Goal: Find specific page/section: Find specific page/section

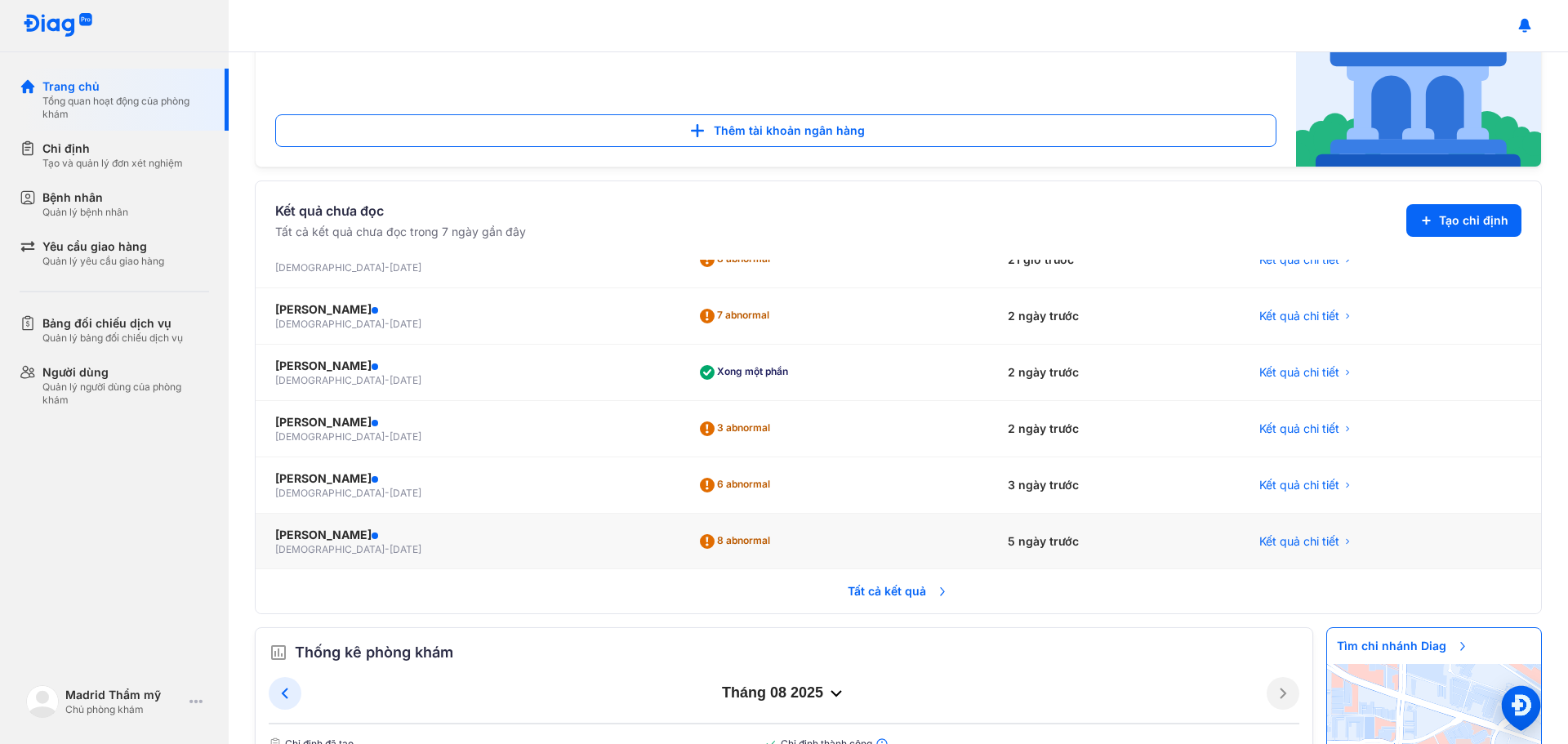
scroll to position [245, 0]
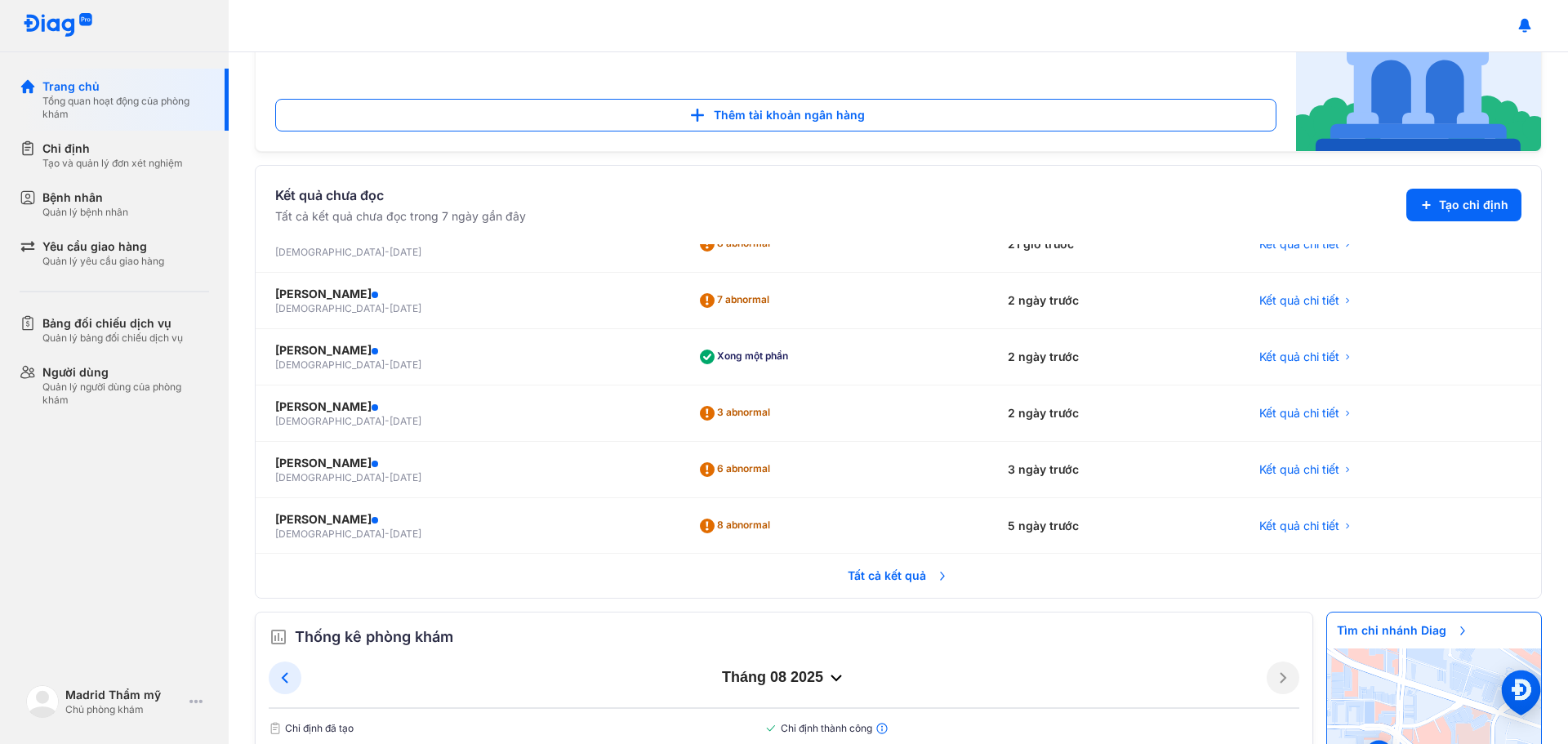
click at [902, 575] on span "Tất cả kết quả" at bounding box center [898, 575] width 121 height 36
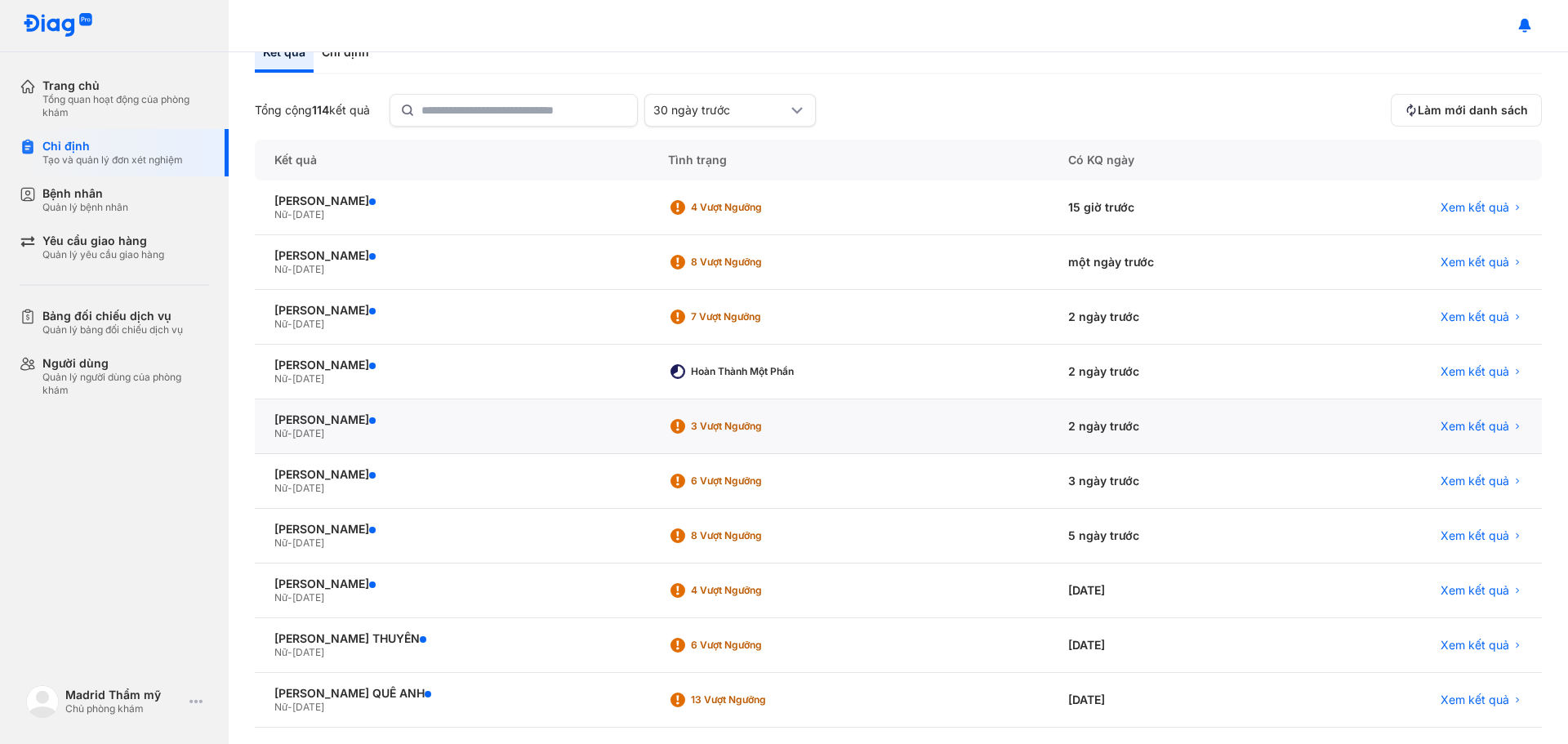
scroll to position [163, 0]
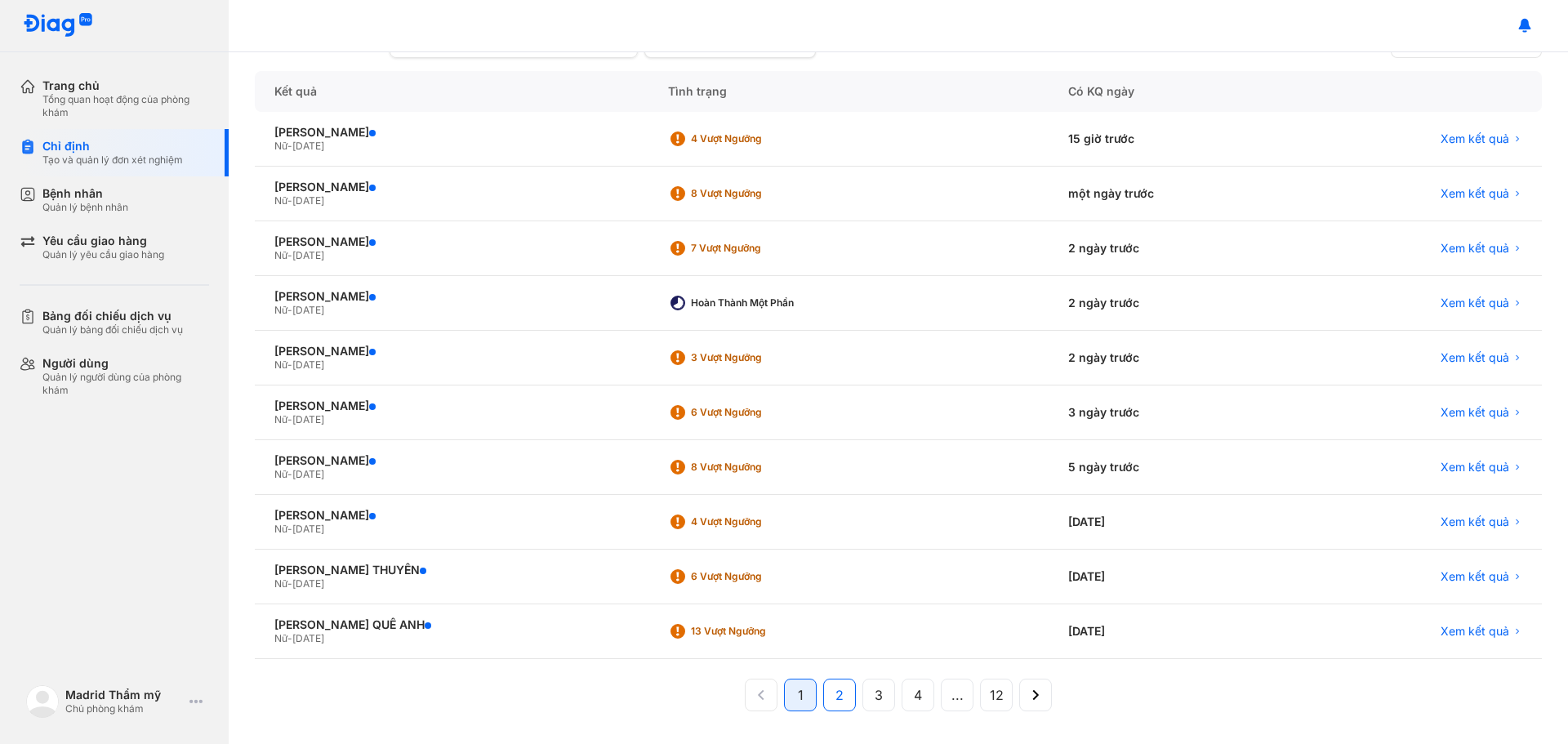
click at [836, 696] on span "2" at bounding box center [840, 695] width 8 height 20
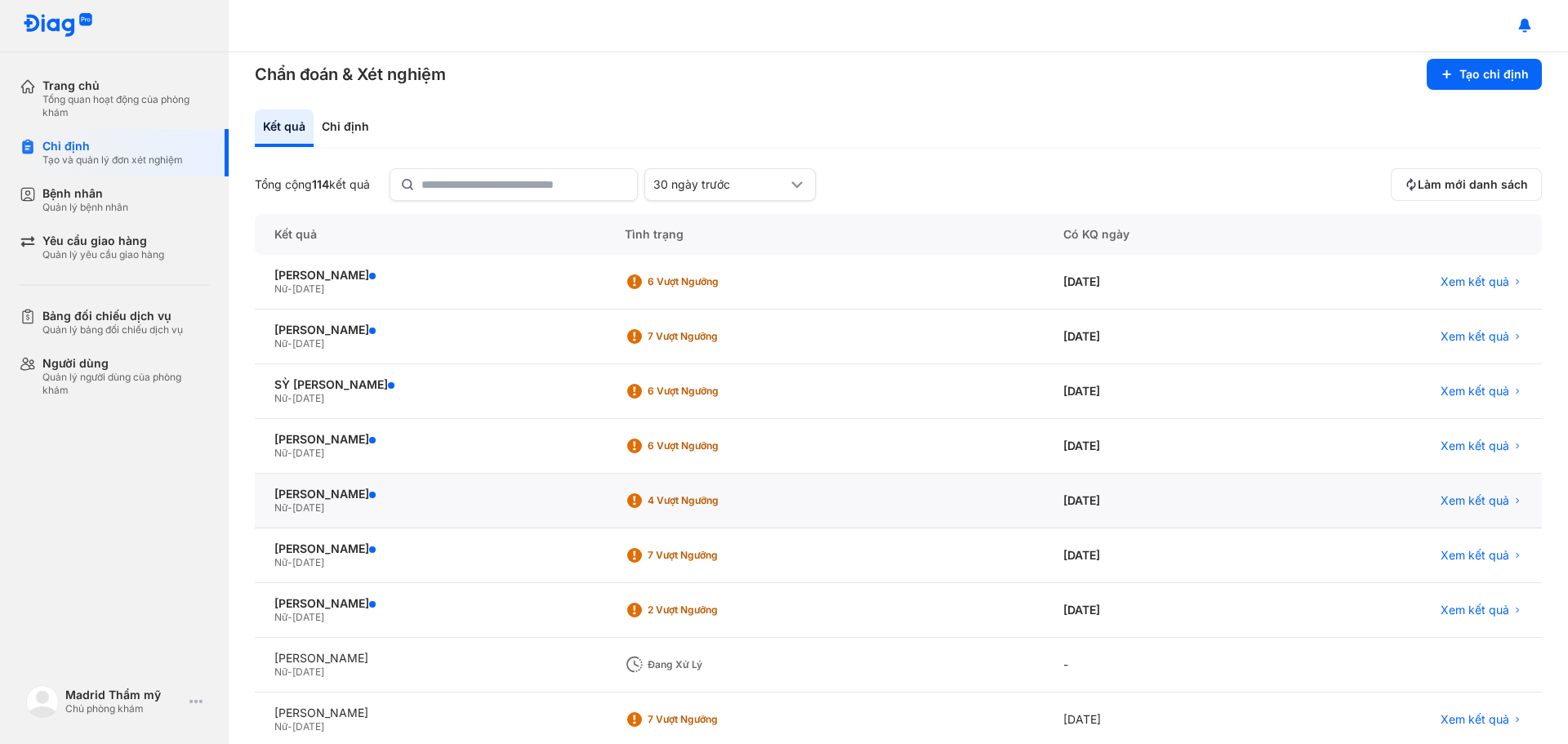
scroll to position [0, 0]
